Goal: Find specific page/section: Find specific page/section

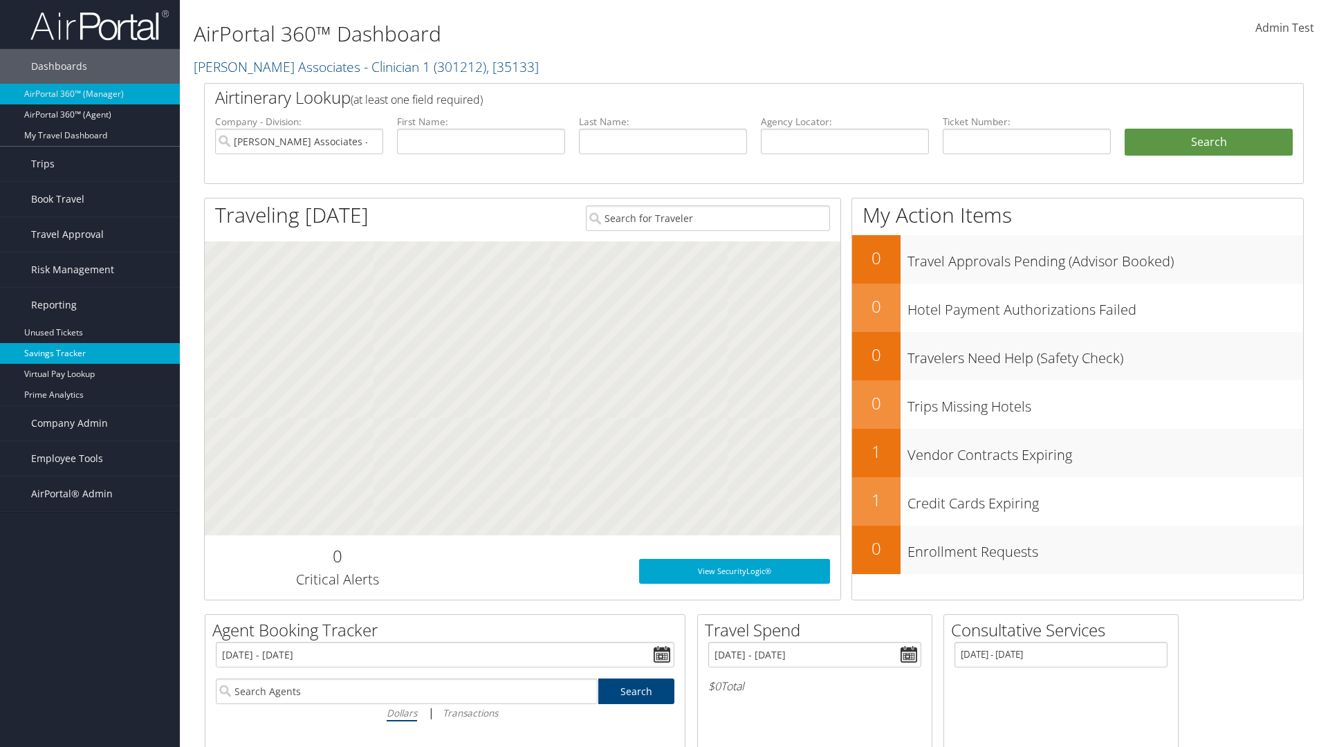
click at [90, 353] on link "Savings Tracker" at bounding box center [90, 353] width 180 height 21
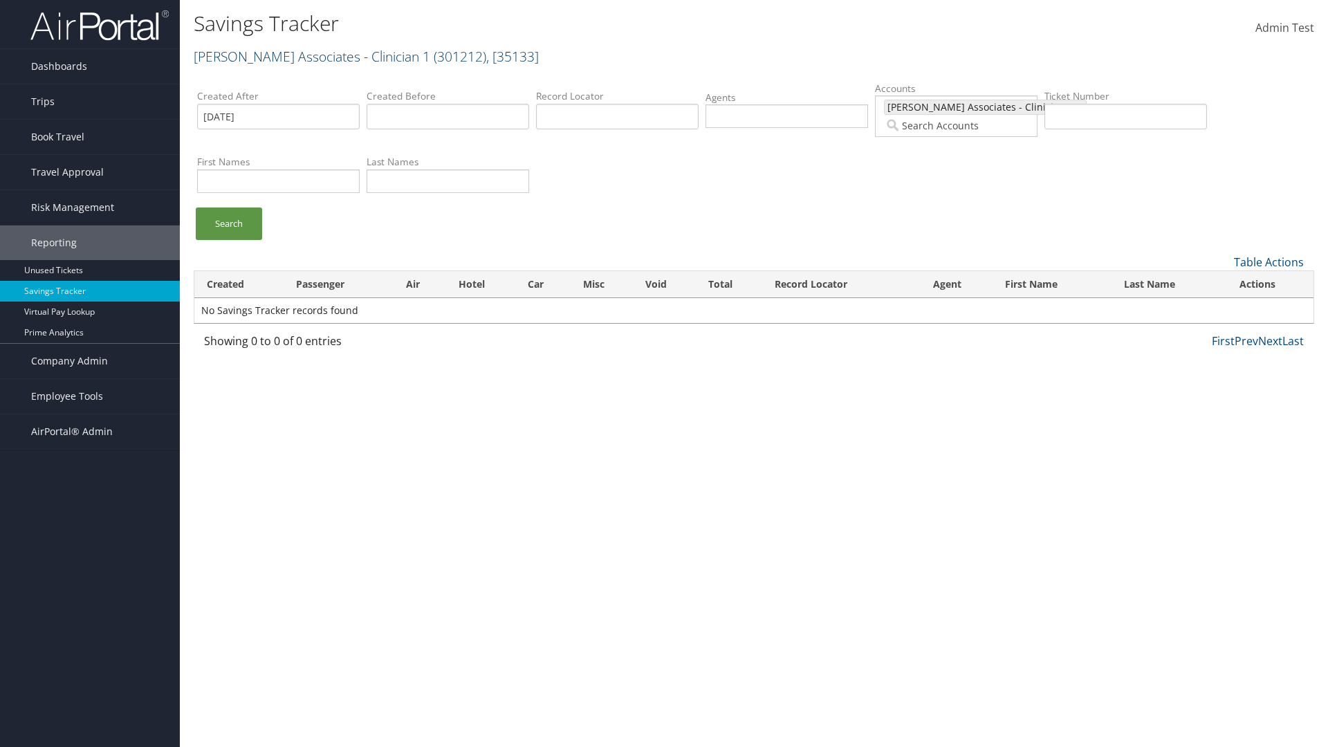
click at [280, 56] on link "[PERSON_NAME] Associates - Clinician 1 ( 301212 ) , [ 35133 ]" at bounding box center [366, 56] width 345 height 19
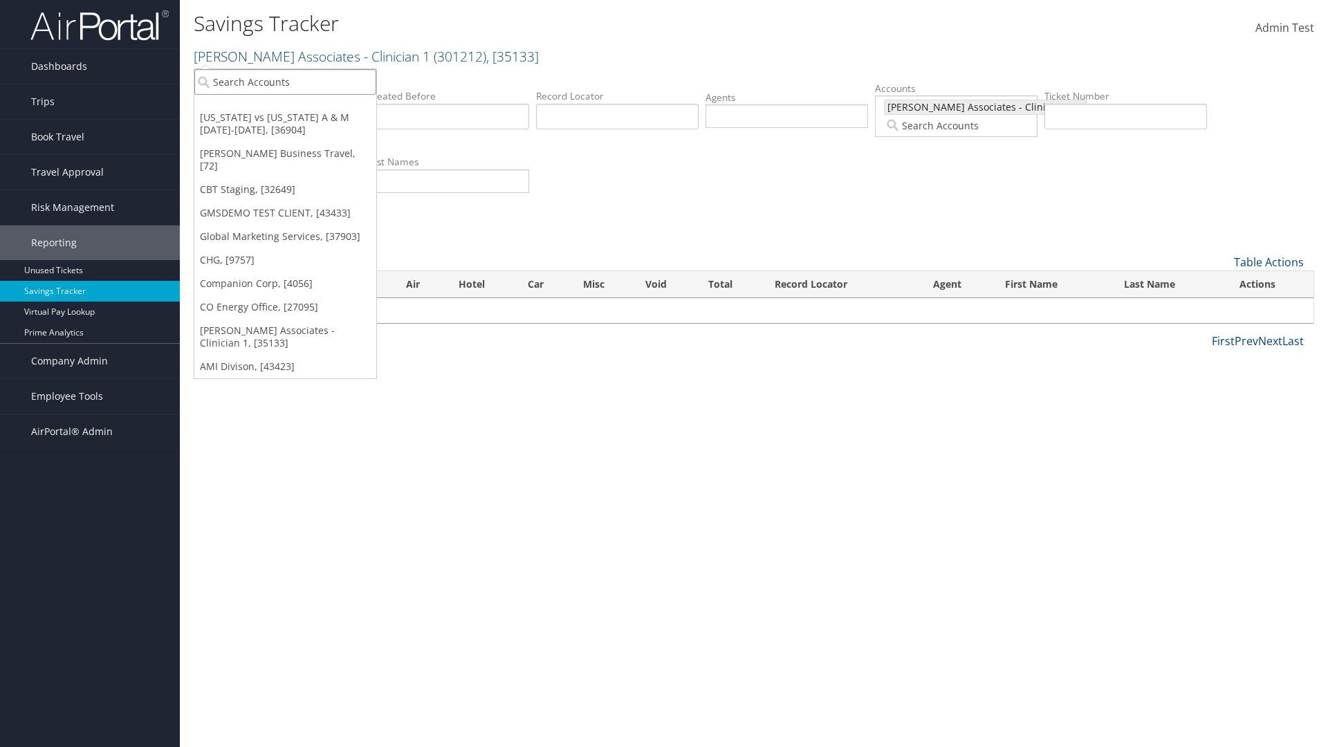
click at [285, 82] on input "search" at bounding box center [285, 82] width 182 height 26
type input "Global Marketing Services"
